Goal: Transaction & Acquisition: Download file/media

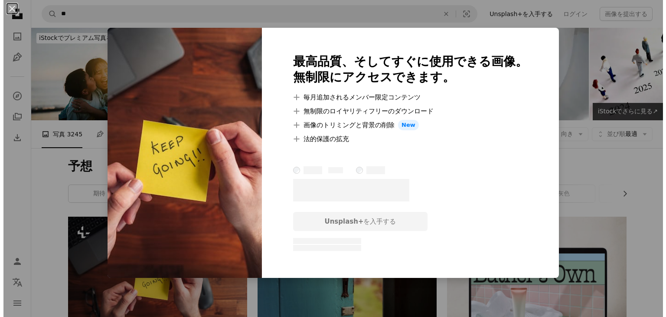
scroll to position [144, 0]
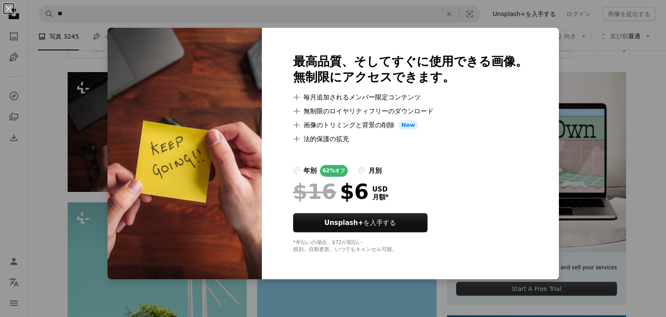
click at [150, 129] on img at bounding box center [185, 153] width 154 height 251
